Goal: Task Accomplishment & Management: Manage account settings

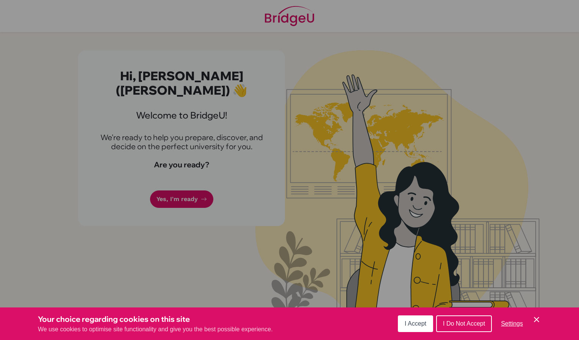
click at [180, 181] on div "Cookie Preferences" at bounding box center [289, 170] width 579 height 340
click at [423, 324] on span "I Accept" at bounding box center [416, 323] width 22 height 6
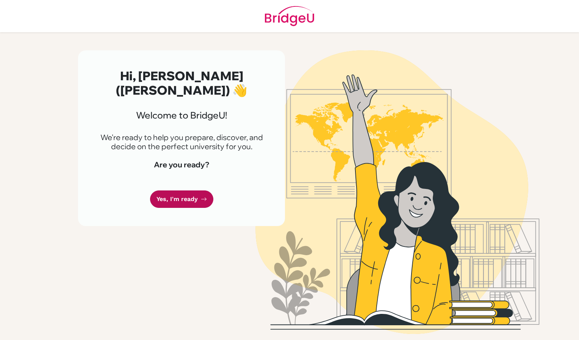
click at [185, 191] on link "Yes, I'm ready" at bounding box center [181, 200] width 63 height 18
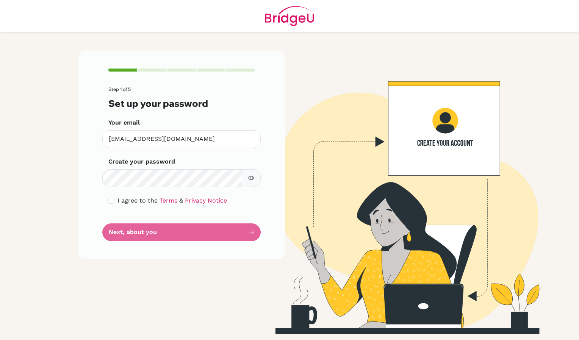
click at [254, 183] on button "button" at bounding box center [251, 178] width 19 height 18
